Goal: Task Accomplishment & Management: Complete application form

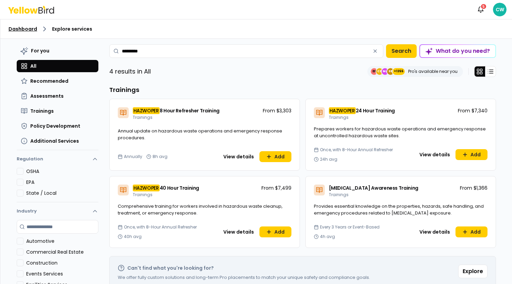
click at [21, 30] on link "Dashboard" at bounding box center [23, 29] width 29 height 7
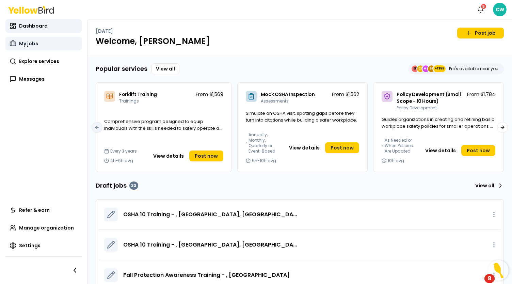
click at [39, 47] on link "My jobs" at bounding box center [43, 44] width 76 height 14
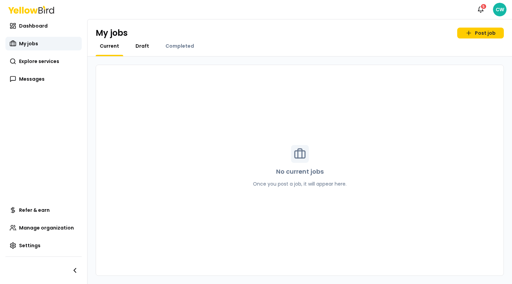
click at [142, 46] on span "Draft" at bounding box center [142, 46] width 14 height 7
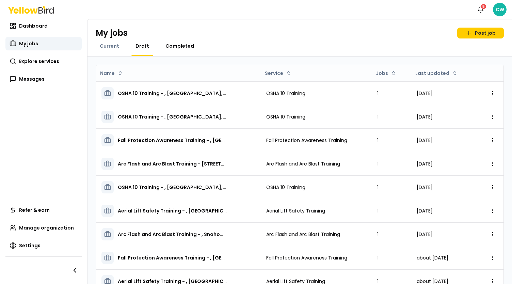
click at [177, 46] on span "Completed" at bounding box center [179, 46] width 29 height 7
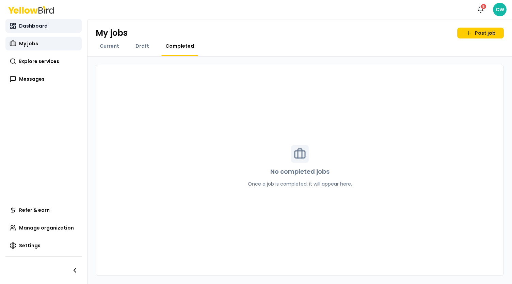
click at [48, 27] on link "Dashboard" at bounding box center [43, 26] width 76 height 14
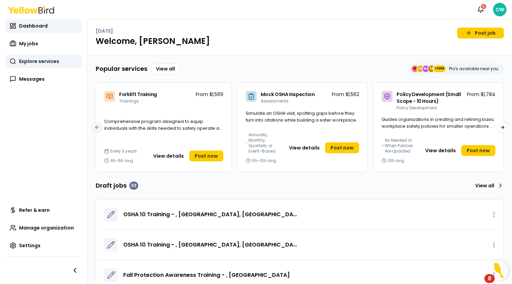
click at [58, 60] on link "Explore services" at bounding box center [43, 61] width 76 height 14
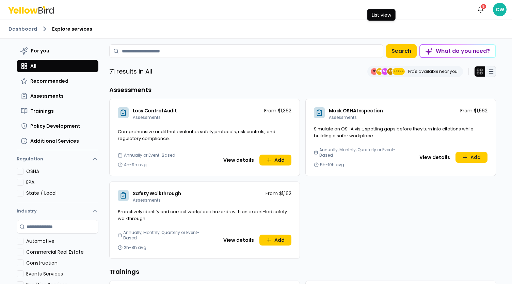
click at [487, 72] on icon at bounding box center [490, 71] width 7 height 7
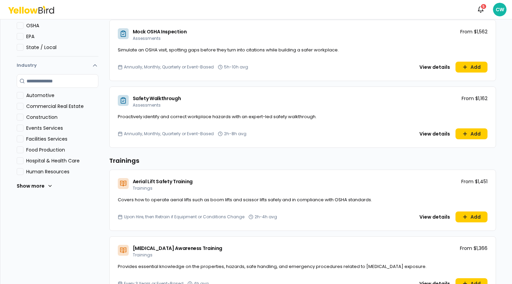
scroll to position [170, 0]
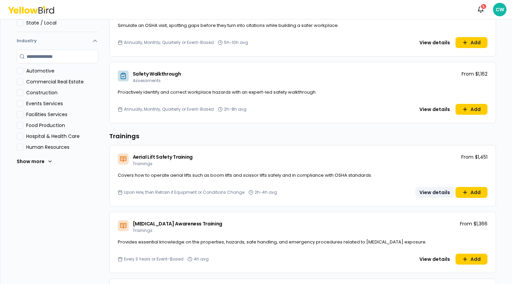
click at [424, 192] on button "View details" at bounding box center [434, 192] width 39 height 11
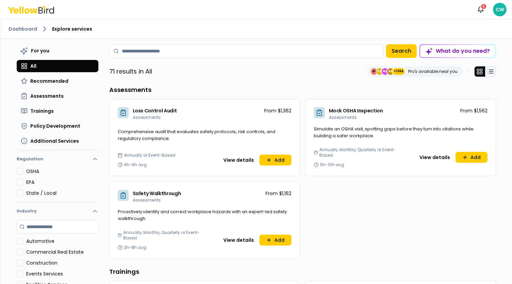
click at [487, 68] on icon at bounding box center [490, 71] width 7 height 7
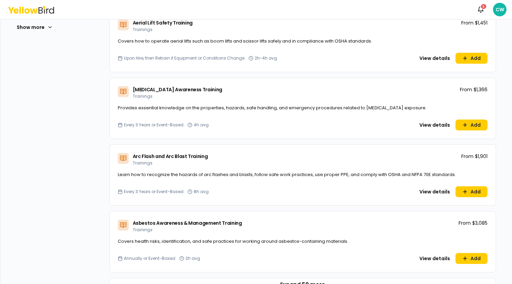
scroll to position [340, 0]
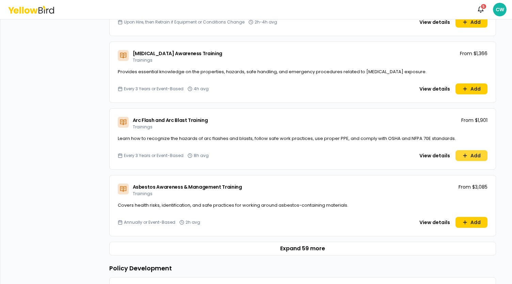
click at [468, 155] on button "Add" at bounding box center [471, 155] width 32 height 11
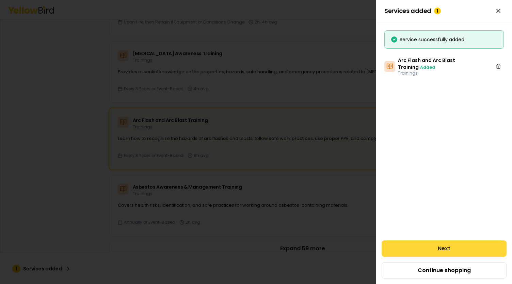
click at [453, 245] on button "Next" at bounding box center [443, 248] width 125 height 16
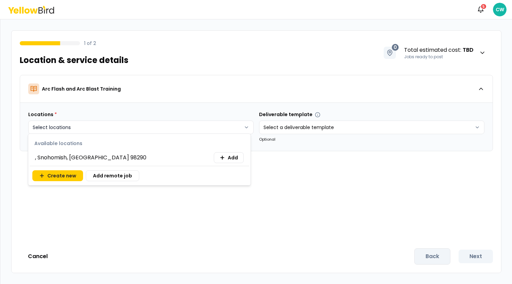
click at [97, 127] on html "Notifications 5 CW 1 of 2 Location & service details 0 Total estimated cost : T…" at bounding box center [256, 142] width 512 height 284
click at [72, 157] on span ", Snohomish, [GEOGRAPHIC_DATA] 98290" at bounding box center [90, 157] width 111 height 8
click at [232, 157] on span "Add" at bounding box center [233, 157] width 10 height 7
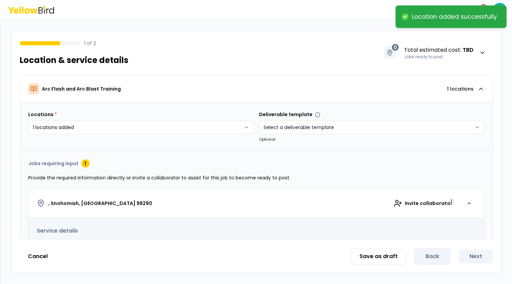
click at [346, 127] on html "**********" at bounding box center [256, 142] width 512 height 284
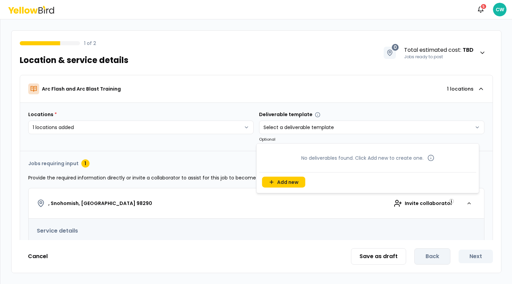
click at [231, 143] on html "**********" at bounding box center [256, 142] width 512 height 284
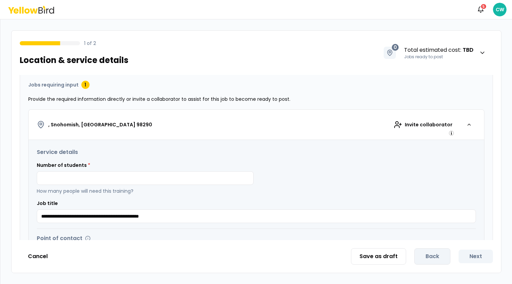
scroll to position [68, 0]
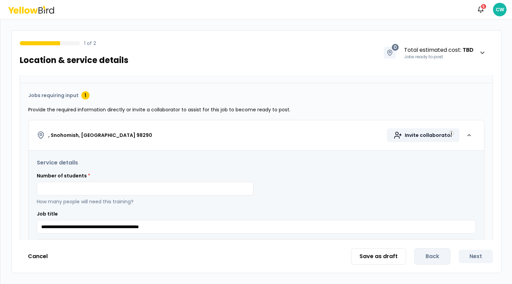
click at [437, 132] on span "Invite collaborator" at bounding box center [428, 135] width 48 height 7
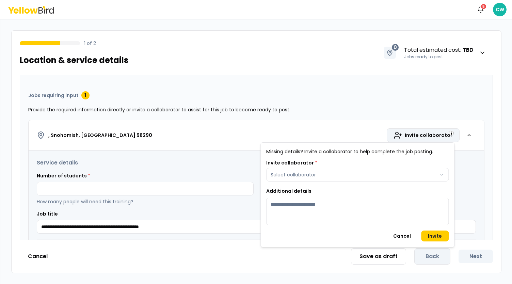
click at [371, 135] on html "**********" at bounding box center [256, 142] width 512 height 284
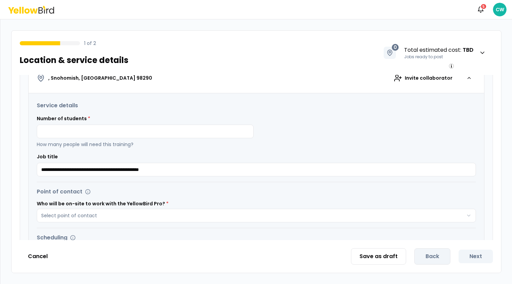
scroll to position [136, 0]
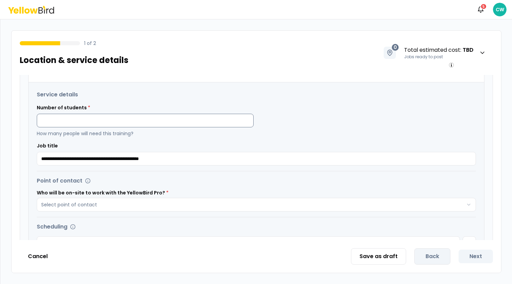
click at [112, 121] on input at bounding box center [145, 121] width 217 height 14
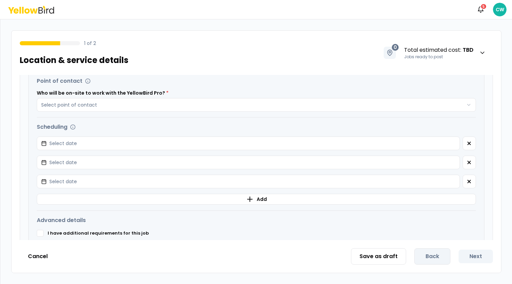
scroll to position [238, 0]
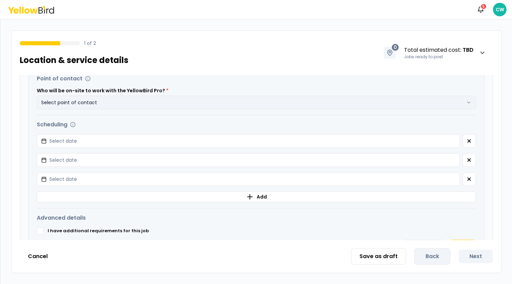
type input "**"
click at [102, 100] on button "Select point of contact" at bounding box center [256, 103] width 439 height 14
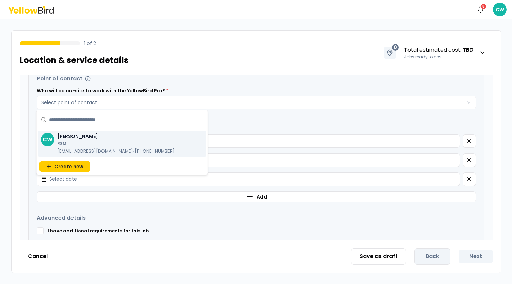
click at [72, 134] on p "[PERSON_NAME]" at bounding box center [115, 136] width 117 height 7
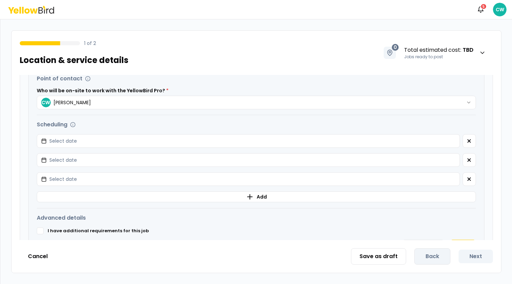
scroll to position [272, 0]
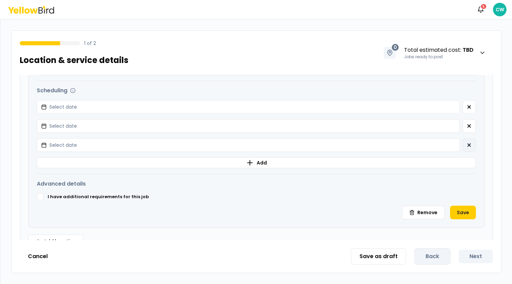
click at [466, 143] on icon "button" at bounding box center [468, 144] width 5 height 5
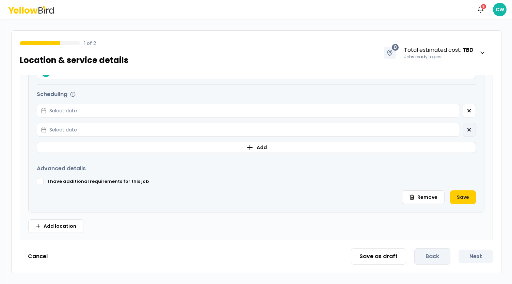
click at [466, 127] on icon "button" at bounding box center [468, 129] width 5 height 5
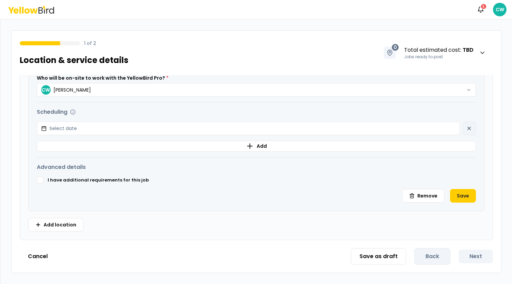
scroll to position [249, 0]
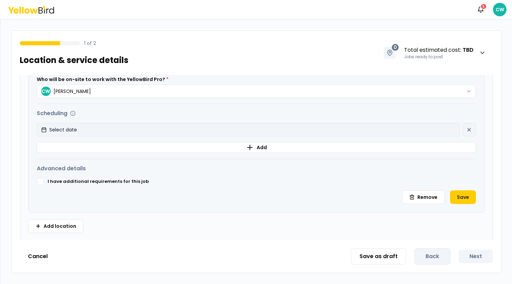
click at [143, 130] on button "Select date" at bounding box center [248, 130] width 423 height 14
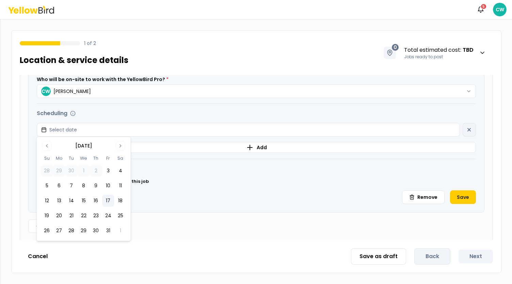
click at [105, 200] on button "17" at bounding box center [108, 201] width 12 height 12
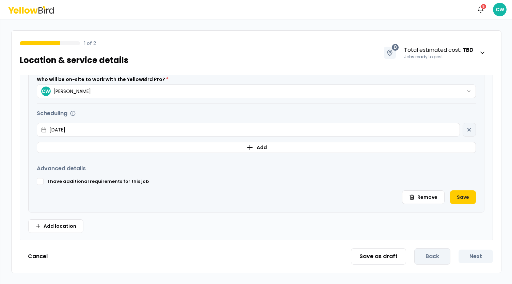
click at [38, 181] on button "I have additional requirements for this job" at bounding box center [40, 181] width 7 height 7
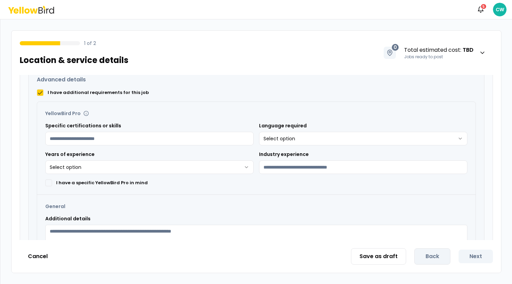
scroll to position [351, 0]
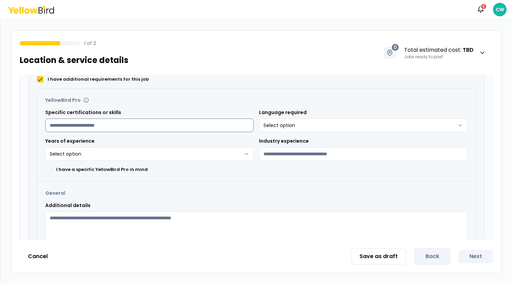
click at [128, 125] on input "Specific certifications or skills" at bounding box center [149, 125] width 208 height 14
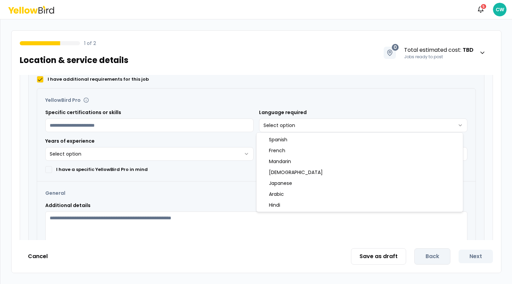
click at [274, 124] on html "**********" at bounding box center [256, 142] width 512 height 284
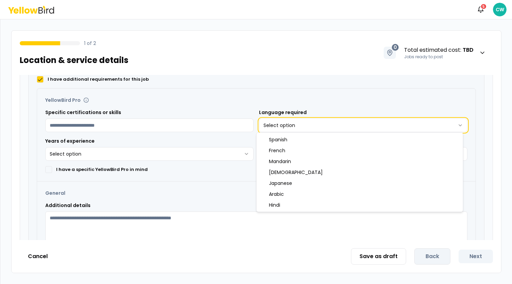
click at [201, 146] on html "**********" at bounding box center [256, 142] width 512 height 284
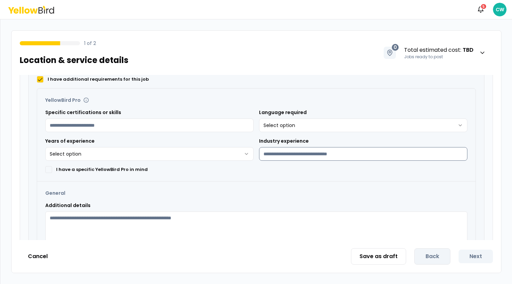
click at [307, 155] on input "Industry experience" at bounding box center [363, 154] width 208 height 14
click at [188, 181] on div "General Additional details" at bounding box center [256, 223] width 438 height 85
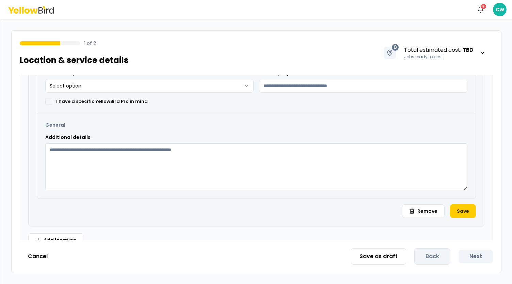
scroll to position [433, 0]
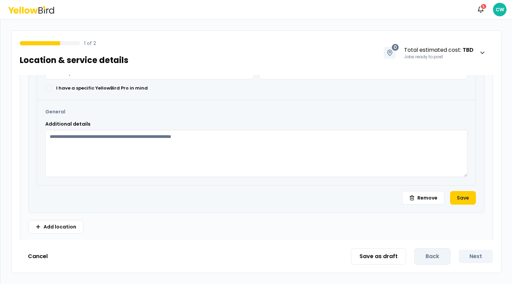
click at [459, 197] on button "Save" at bounding box center [463, 198] width 26 height 14
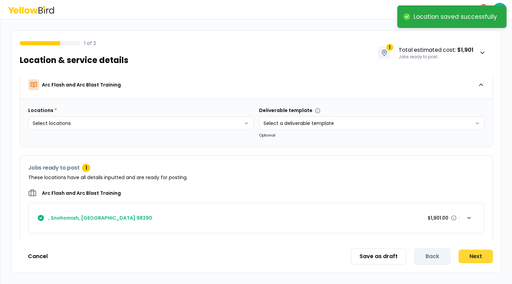
click at [482, 256] on button "Next" at bounding box center [475, 256] width 34 height 14
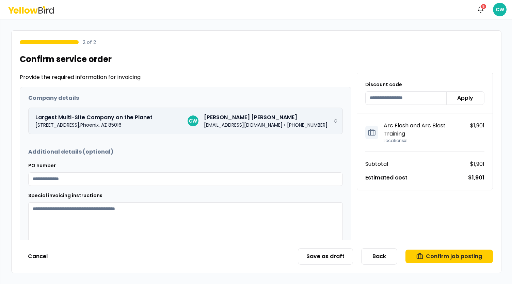
scroll to position [61, 0]
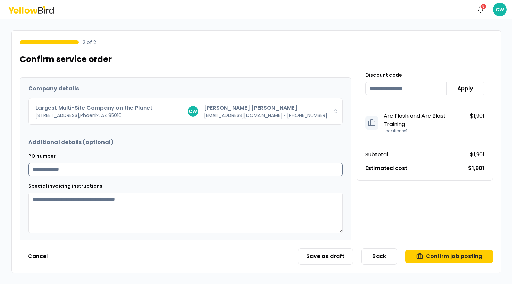
click at [109, 171] on input "PO number" at bounding box center [185, 170] width 314 height 14
click at [137, 199] on textarea "Special invoicing instructions" at bounding box center [185, 213] width 314 height 40
